Goal: Information Seeking & Learning: Get advice/opinions

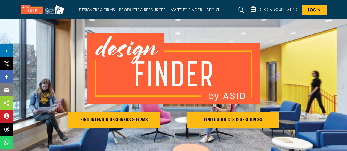
scroll to position [55, 0]
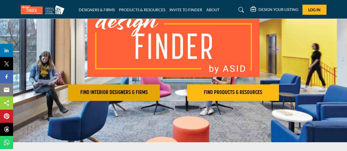
click at [110, 92] on h2 "FIND INTERIOR DESIGNERS & FIRMS" at bounding box center [114, 92] width 89 height 7
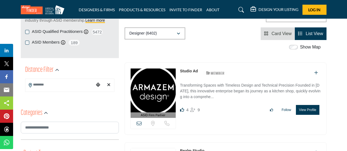
scroll to position [82, 0]
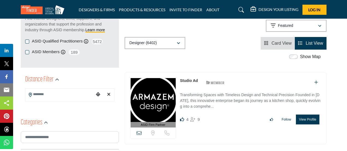
click at [55, 94] on input "Search Location" at bounding box center [59, 94] width 69 height 11
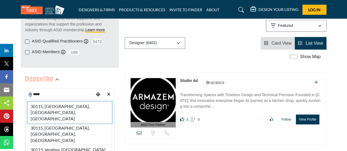
click at [47, 104] on li "30115, Canton, GA, USA" at bounding box center [70, 112] width 84 height 22
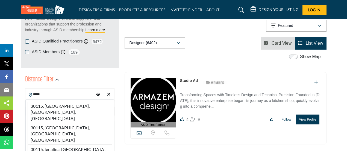
type input "**********"
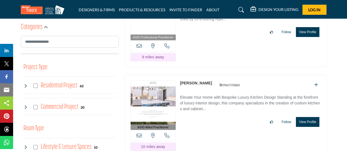
scroll to position [301, 0]
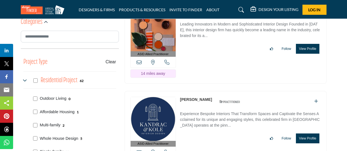
scroll to position [355, 0]
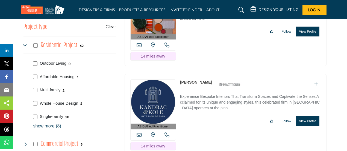
scroll to position [355, 0]
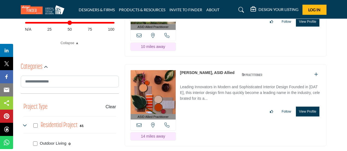
scroll to position [338, 0]
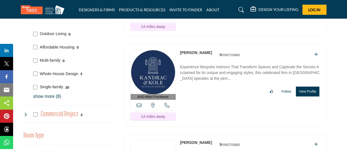
scroll to position [375, 0]
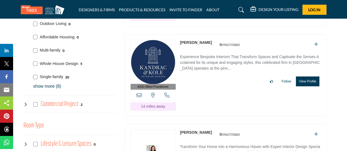
click at [47, 87] on p "show more (8)" at bounding box center [74, 86] width 83 height 7
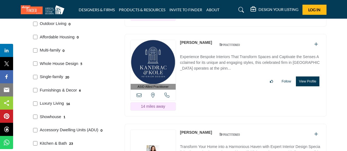
scroll to position [403, 0]
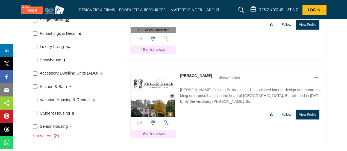
scroll to position [439, 0]
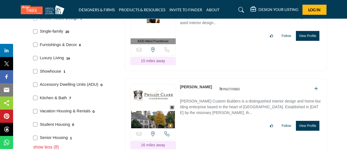
scroll to position [437, 0]
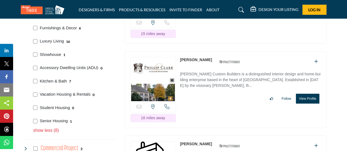
scroll to position [498, 0]
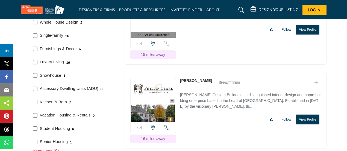
scroll to position [465, 0]
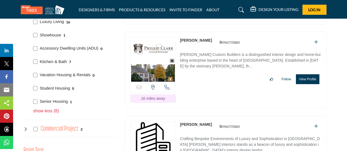
scroll to position [483, 0]
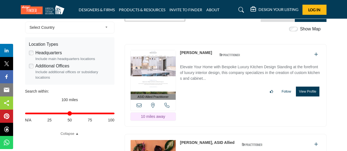
scroll to position [164, 0]
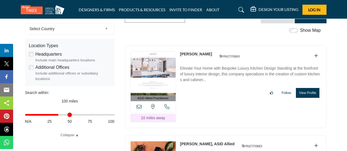
drag, startPoint x: 113, startPoint y: 114, endPoint x: 60, endPoint y: 115, distance: 52.8
click at [59, 115] on input "Distance in miles" at bounding box center [69, 114] width 89 height 1
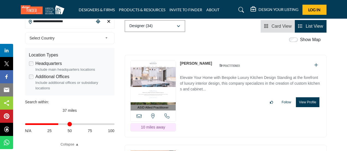
click at [59, 41] on span "Select Country" at bounding box center [66, 38] width 73 height 7
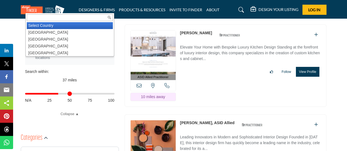
scroll to position [191, 0]
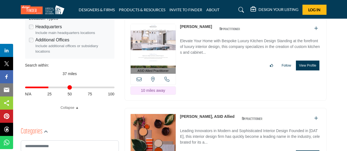
drag, startPoint x: 58, startPoint y: 88, endPoint x: 49, endPoint y: 91, distance: 9.6
type input "**"
click at [49, 88] on input "Distance in miles" at bounding box center [69, 87] width 89 height 1
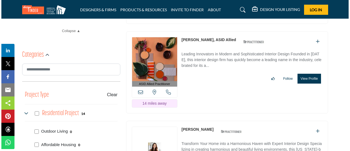
scroll to position [301, 0]
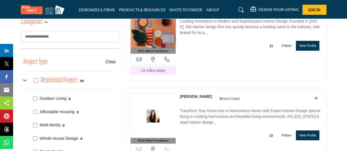
drag, startPoint x: 191, startPoint y: 80, endPoint x: 255, endPoint y: 55, distance: 68.6
click at [255, 55] on div "ASID Allied Practitioner ASID Allied Practitioners have successfully completed …" at bounding box center [226, 39] width 202 height 82
click at [306, 130] on button "View Profile" at bounding box center [307, 135] width 23 height 10
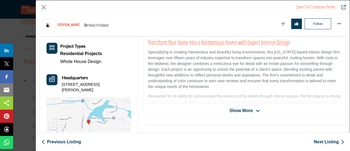
scroll to position [131, 0]
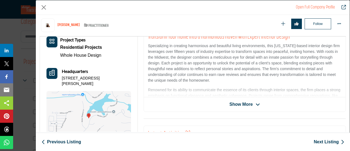
drag, startPoint x: 63, startPoint y: 78, endPoint x: 73, endPoint y: 83, distance: 11.5
click at [73, 83] on p "9205 Nesbit Lakes Dr, 30022-4044, USA" at bounding box center [96, 80] width 69 height 11
click at [72, 81] on p "9205 Nesbit Lakes Dr, 30022-4044, USA" at bounding box center [96, 80] width 69 height 11
drag, startPoint x: 60, startPoint y: 78, endPoint x: 110, endPoint y: 78, distance: 49.2
click at [110, 78] on div "Headquarters 9205 Nesbit Lakes Dr, 30022-4044, USA" at bounding box center [88, 77] width 84 height 18
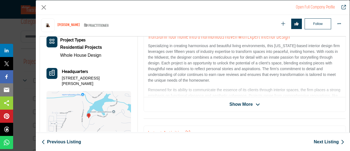
click at [237, 103] on span "Show More" at bounding box center [240, 104] width 23 height 7
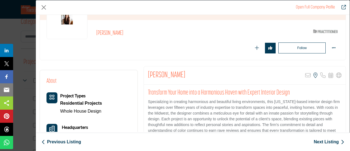
scroll to position [55, 0]
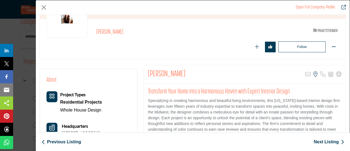
drag, startPoint x: 145, startPoint y: 71, endPoint x: 180, endPoint y: 75, distance: 34.6
click at [192, 77] on div "Lisa Rademacher Sorry, but this listing is on a subscription plan which does no…" at bounding box center [245, 74] width 202 height 18
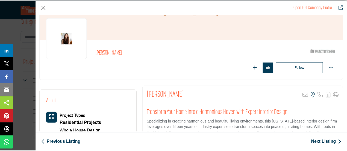
scroll to position [0, 0]
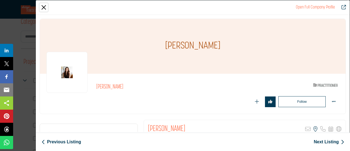
click at [42, 7] on button "Close" at bounding box center [44, 7] width 8 height 8
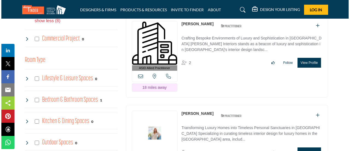
scroll to position [574, 0]
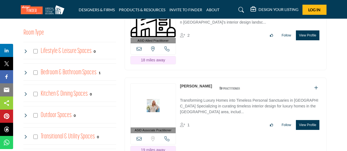
click at [303, 120] on button "View Profile" at bounding box center [307, 125] width 23 height 10
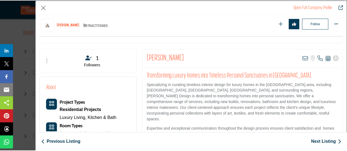
scroll to position [131, 0]
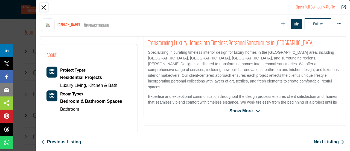
click at [42, 6] on button "Close" at bounding box center [44, 7] width 8 height 8
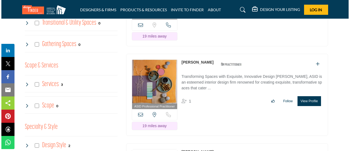
scroll to position [683, 0]
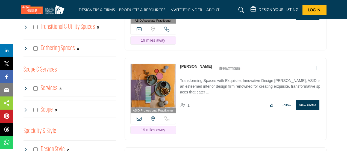
click at [307, 100] on button "View Profile" at bounding box center [307, 105] width 23 height 10
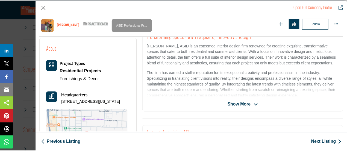
scroll to position [186, 0]
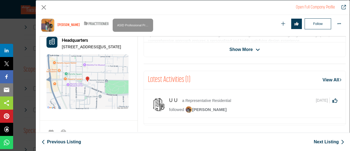
click at [95, 85] on img "Company Data Modal" at bounding box center [87, 81] width 82 height 55
click at [43, 7] on button "Close" at bounding box center [44, 7] width 8 height 8
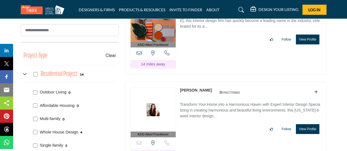
scroll to position [301, 0]
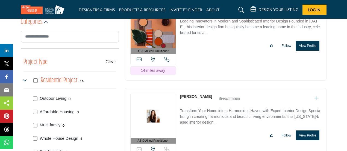
click at [193, 94] on link "Lisa Rademacher" at bounding box center [196, 96] width 32 height 4
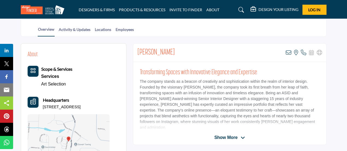
scroll to position [137, 0]
